Goal: Task Accomplishment & Management: Complete application form

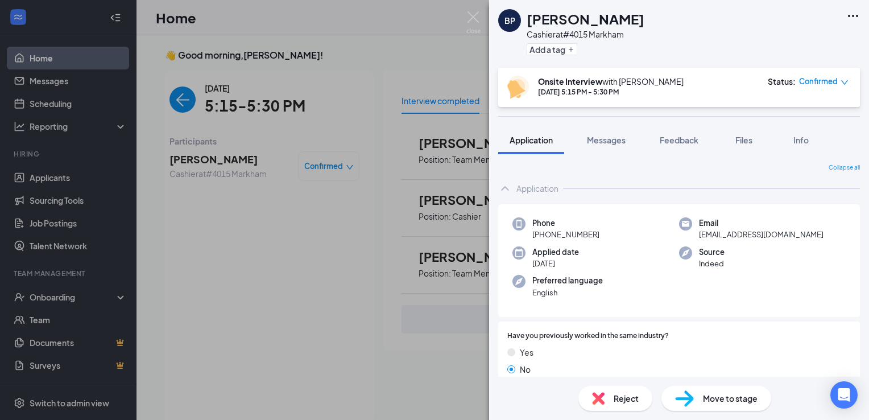
scroll to position [5, 0]
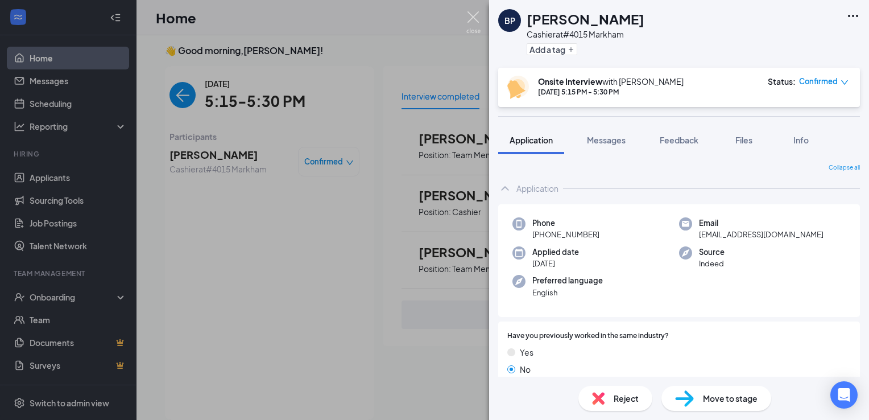
click at [470, 17] on img at bounding box center [473, 22] width 14 height 22
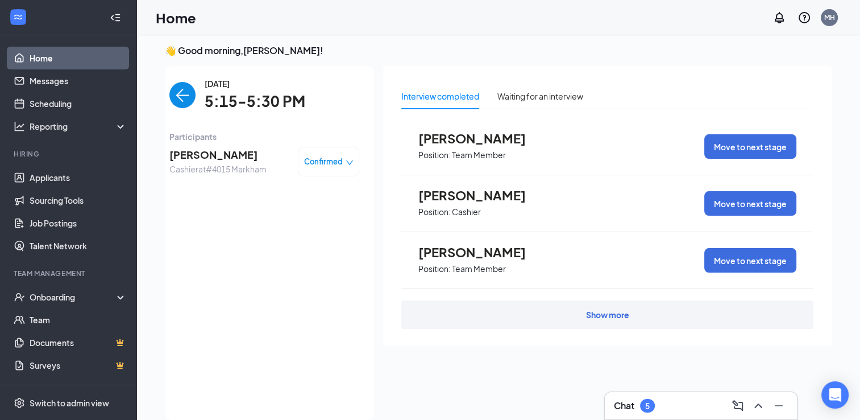
click at [173, 94] on img "back-button" at bounding box center [182, 95] width 26 height 26
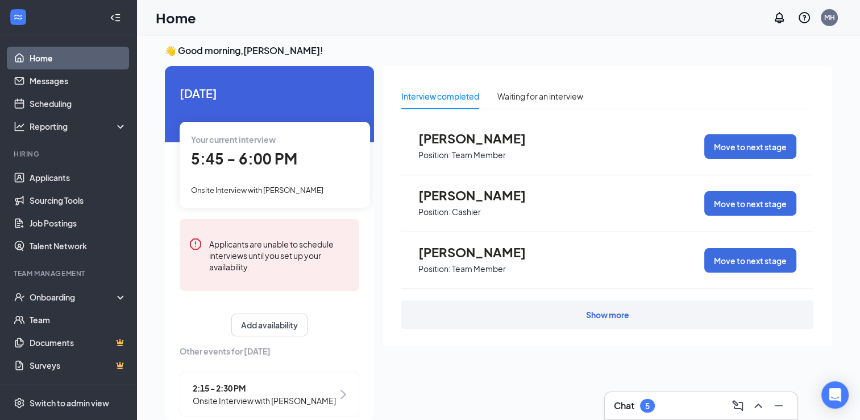
click at [272, 190] on span "Onsite Interview with Layla Bagley" at bounding box center [257, 189] width 132 height 9
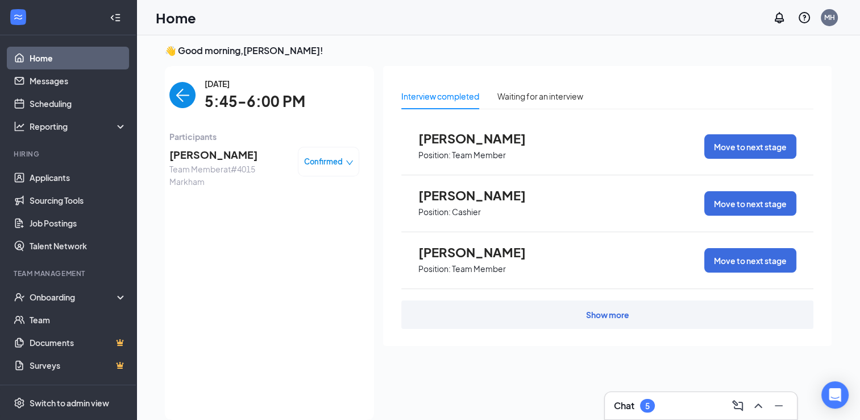
click at [191, 156] on span "[PERSON_NAME]" at bounding box center [228, 155] width 119 height 16
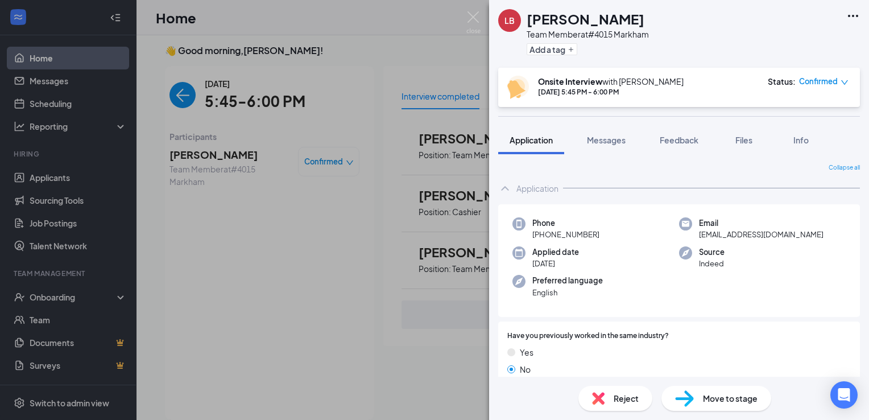
drag, startPoint x: 583, startPoint y: 159, endPoint x: 667, endPoint y: 177, distance: 86.0
click at [667, 177] on div "Collapse all Application Phone +1 (501) 791-1035 Email laylarose3953@gmail.com …" at bounding box center [679, 265] width 380 height 222
click at [791, 44] on link "View full application" at bounding box center [791, 41] width 123 height 11
